Goal: Information Seeking & Learning: Learn about a topic

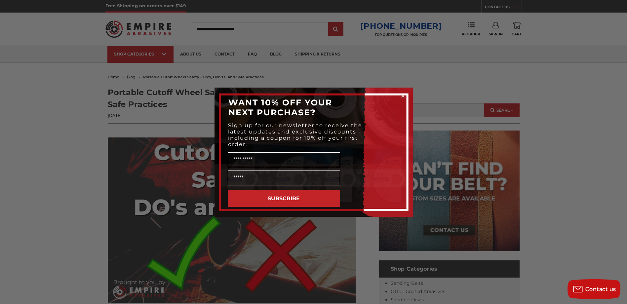
click at [404, 95] on icon "Close dialog" at bounding box center [403, 96] width 3 height 3
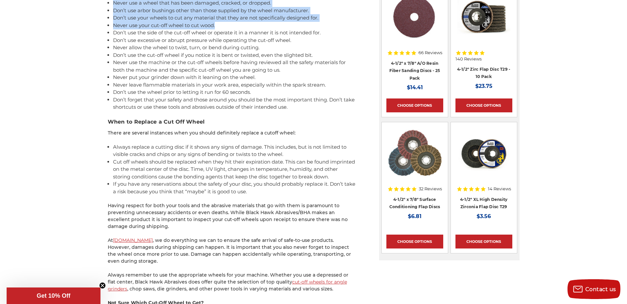
scroll to position [729, 0]
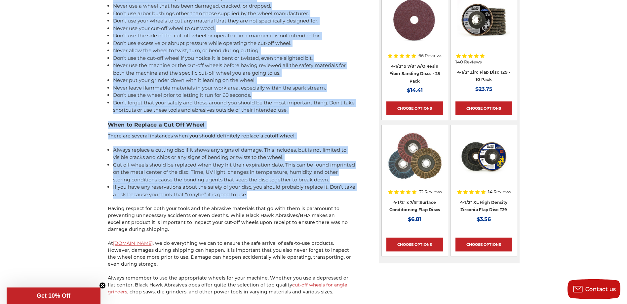
drag, startPoint x: 109, startPoint y: 46, endPoint x: 265, endPoint y: 195, distance: 215.8
copy div "Loremip Dolor Sitame Consec ADi: Elitse doei tempor incidi utlaboree. Dolorema …"
